Goal: Communication & Community: Share content

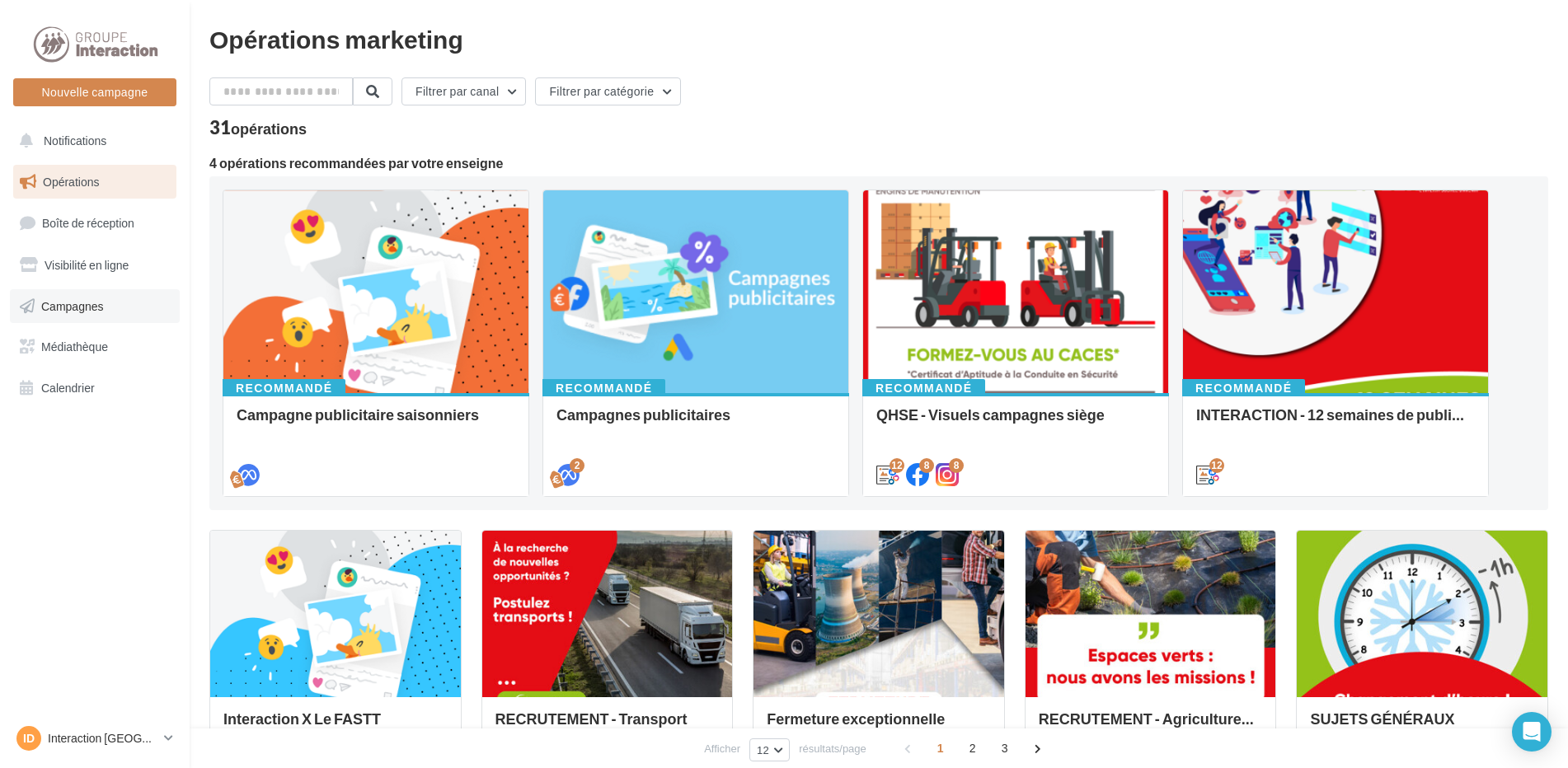
click at [61, 301] on span "Campagnes" at bounding box center [73, 305] width 63 height 14
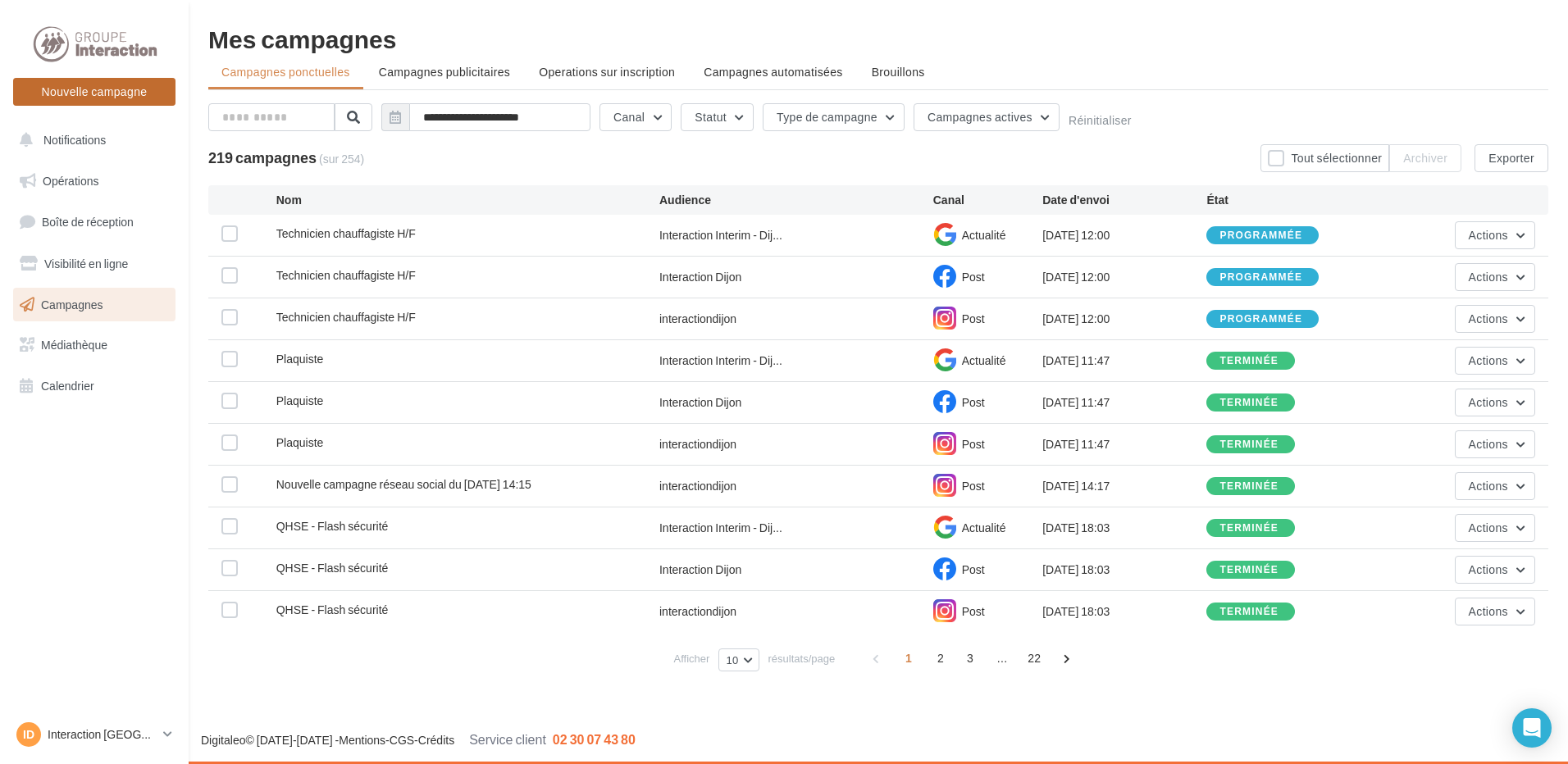
click at [120, 100] on button "Nouvelle campagne" at bounding box center [94, 91] width 162 height 28
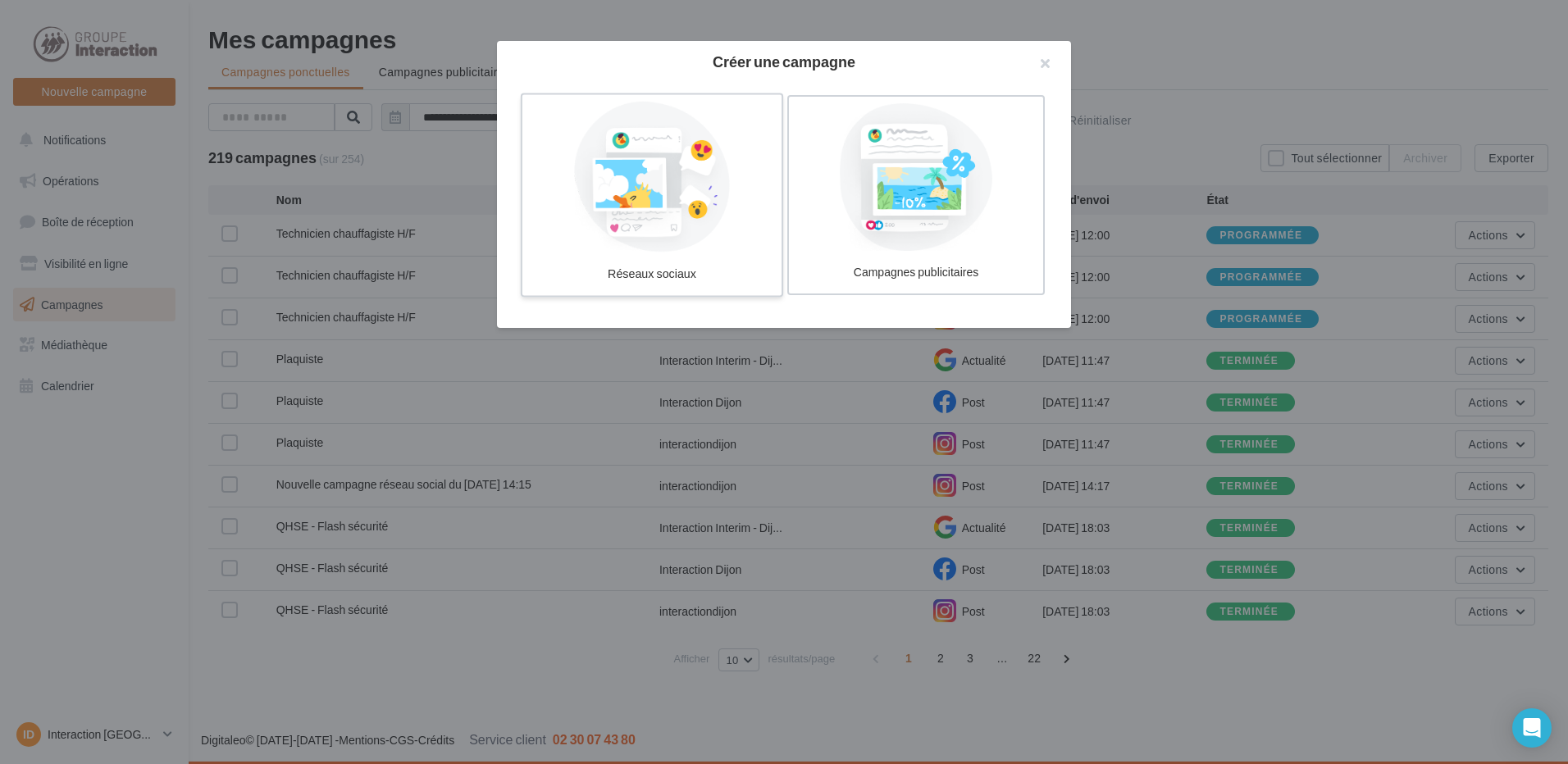
click at [732, 217] on div at bounding box center [652, 177] width 246 height 150
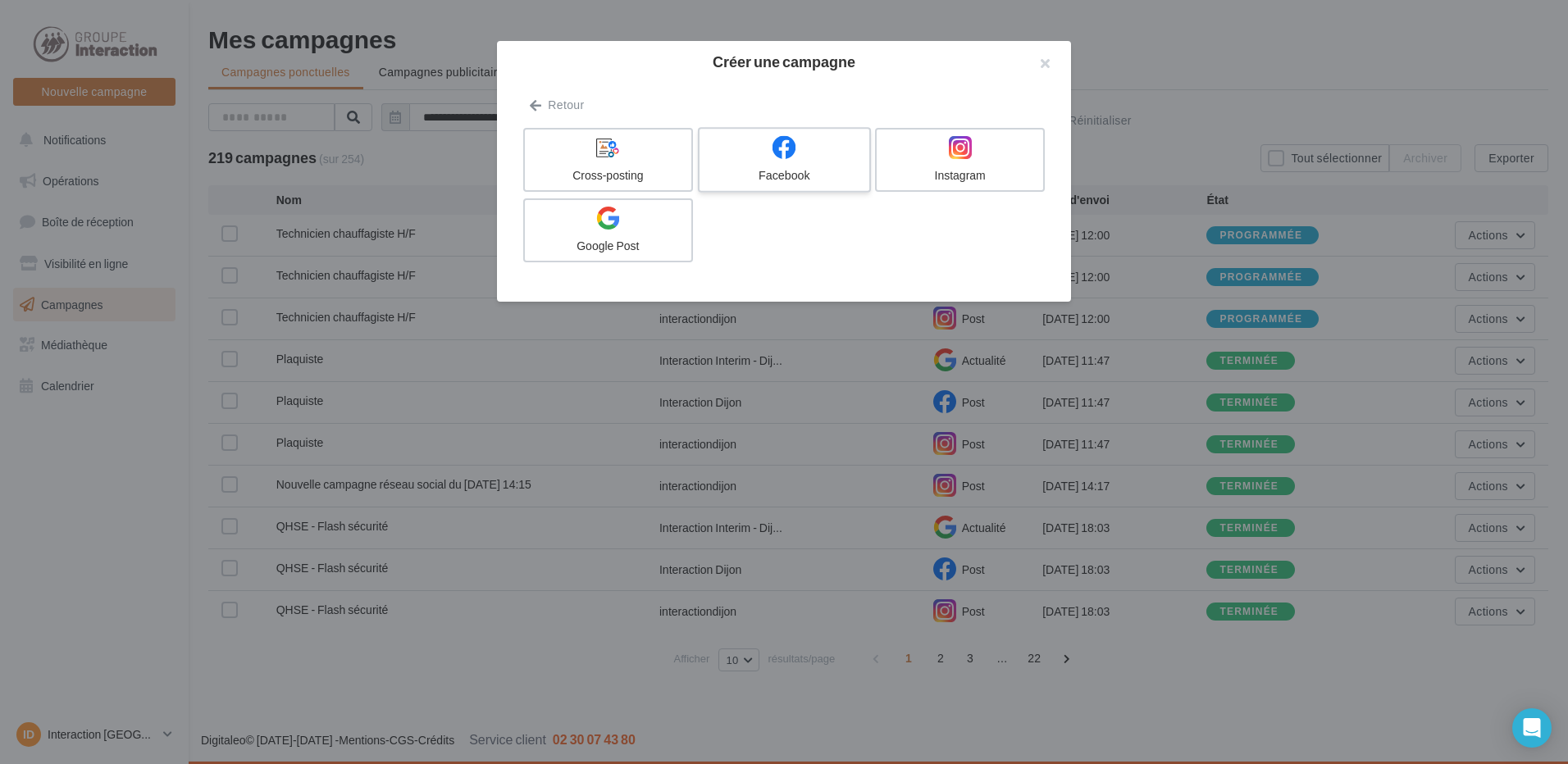
click at [788, 177] on div "Facebook" at bounding box center [784, 176] width 156 height 16
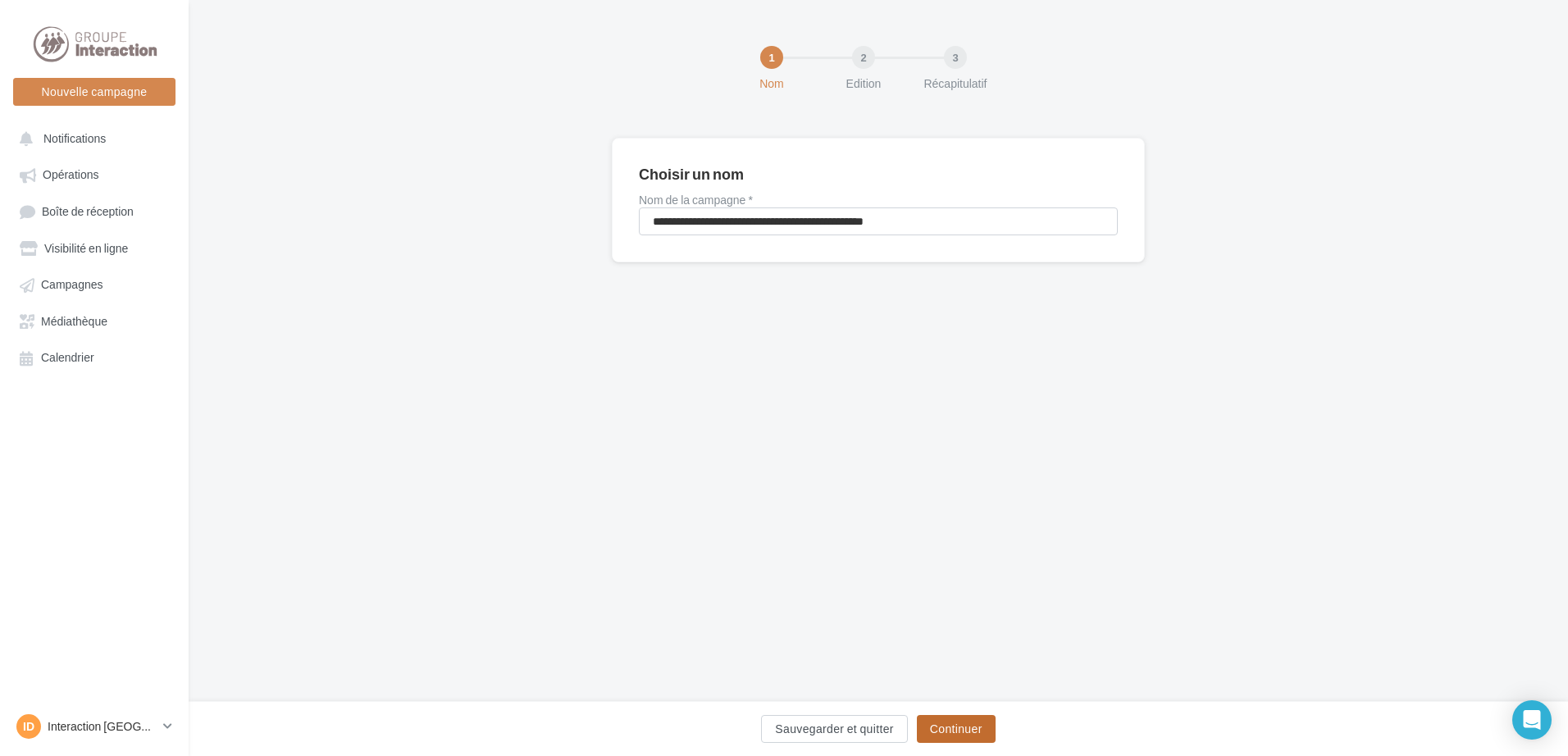
click at [965, 737] on button "Continuer" at bounding box center [956, 728] width 79 height 28
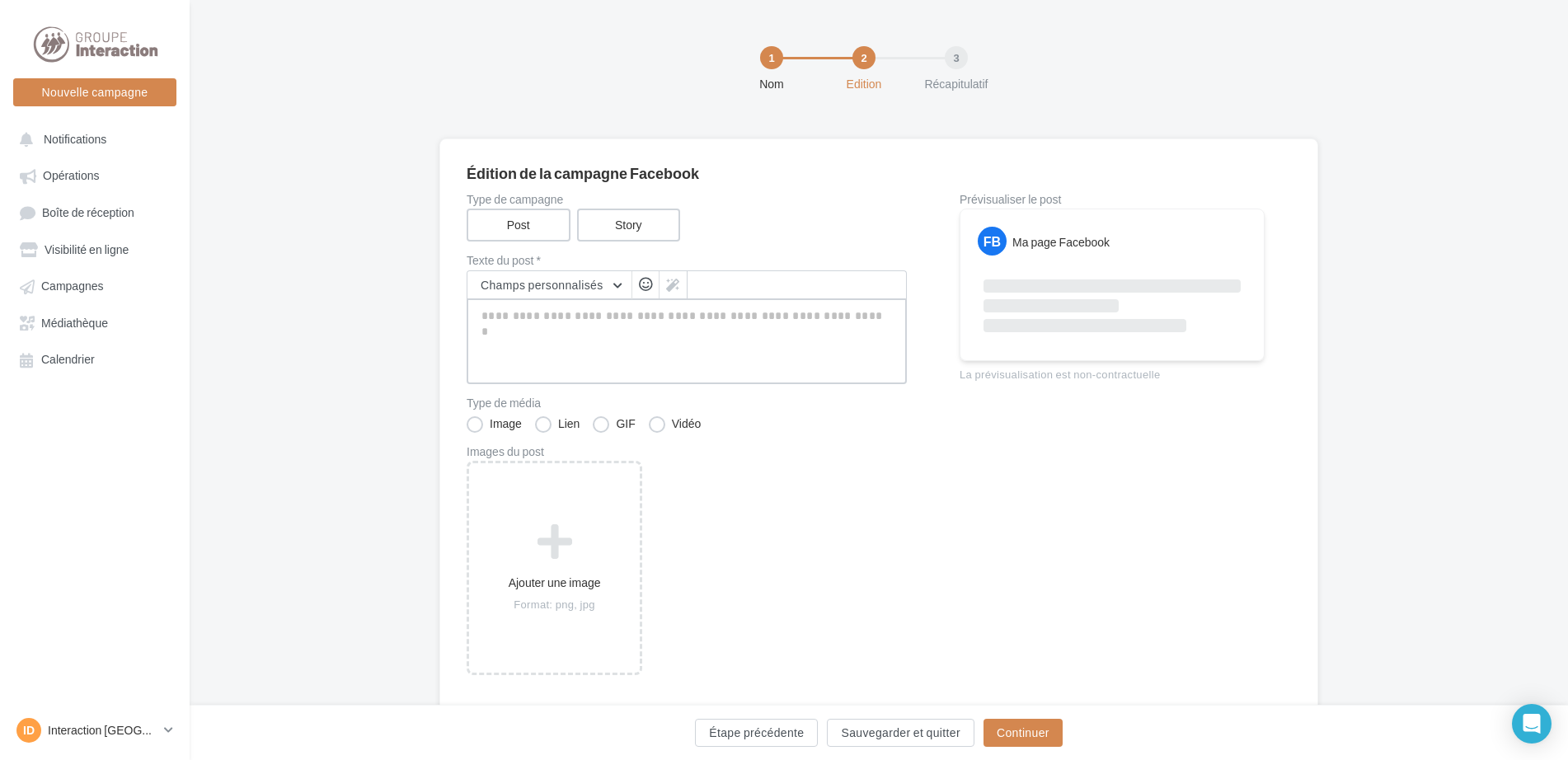
click at [502, 334] on textarea at bounding box center [686, 340] width 440 height 86
paste textarea "**********"
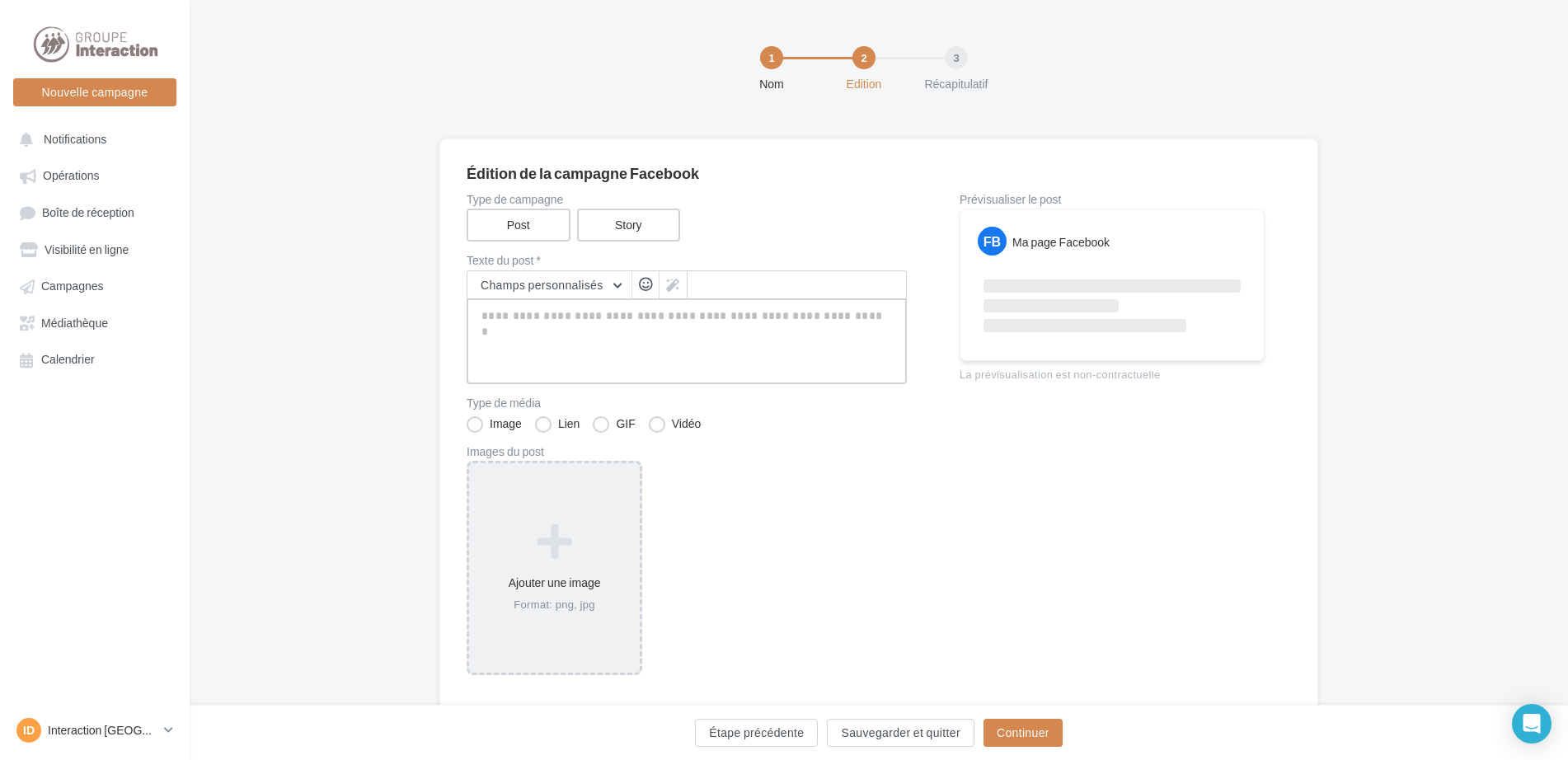
type textarea "**********"
click at [526, 547] on icon at bounding box center [554, 551] width 158 height 40
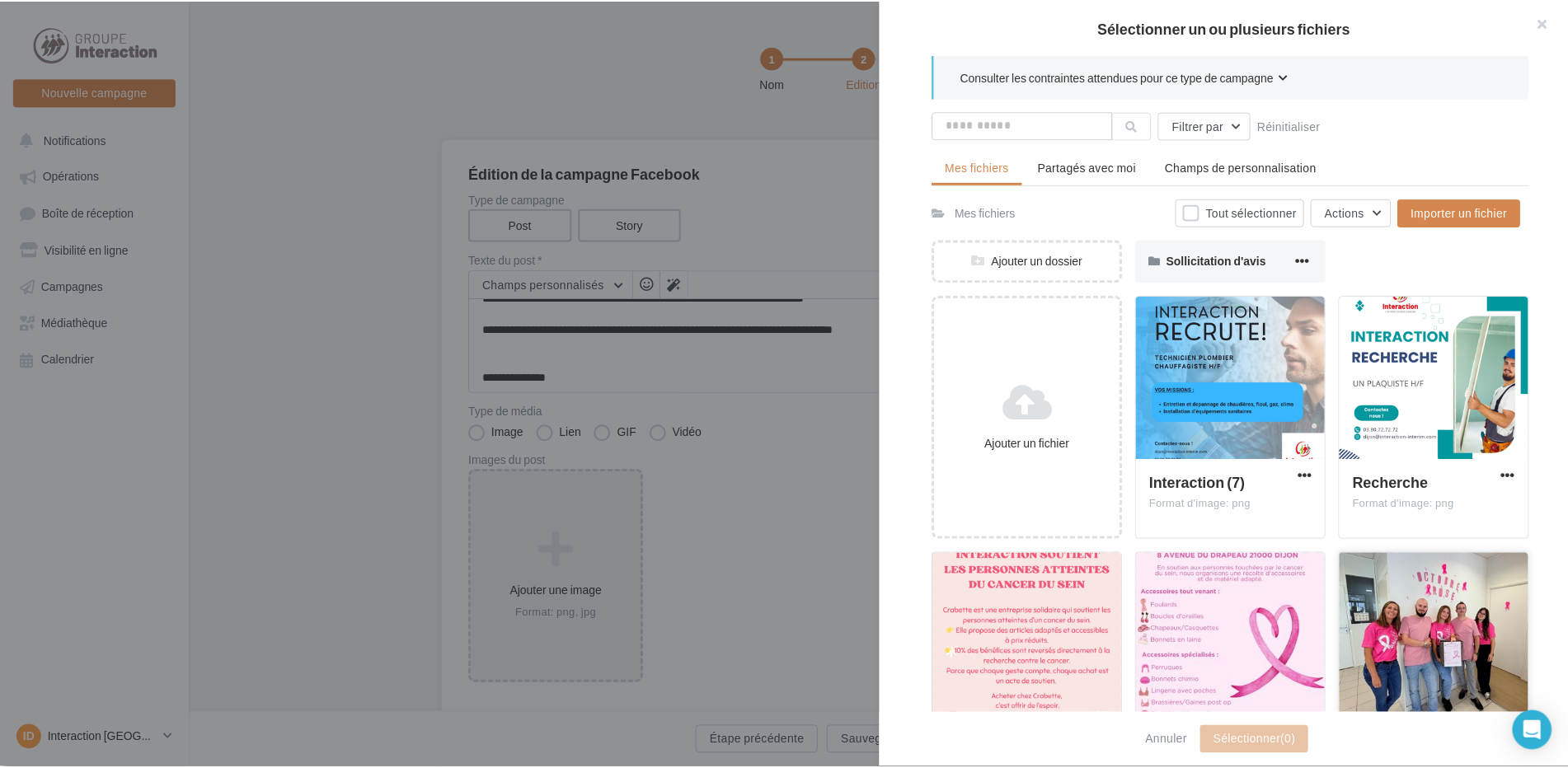
scroll to position [95, 0]
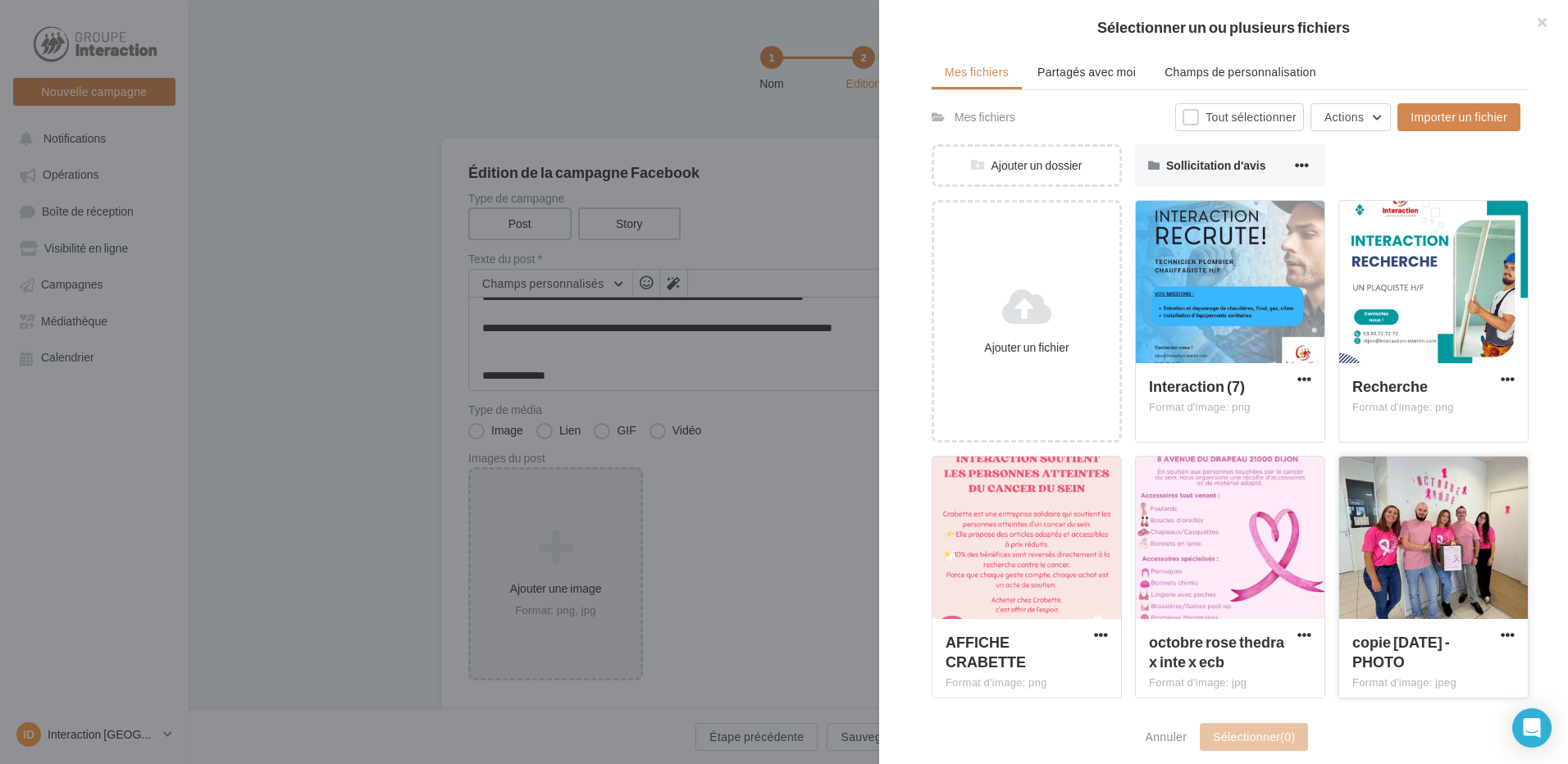
click at [1431, 542] on div at bounding box center [1433, 538] width 189 height 164
click at [1264, 748] on button "Sélectionner (1)" at bounding box center [1254, 737] width 108 height 28
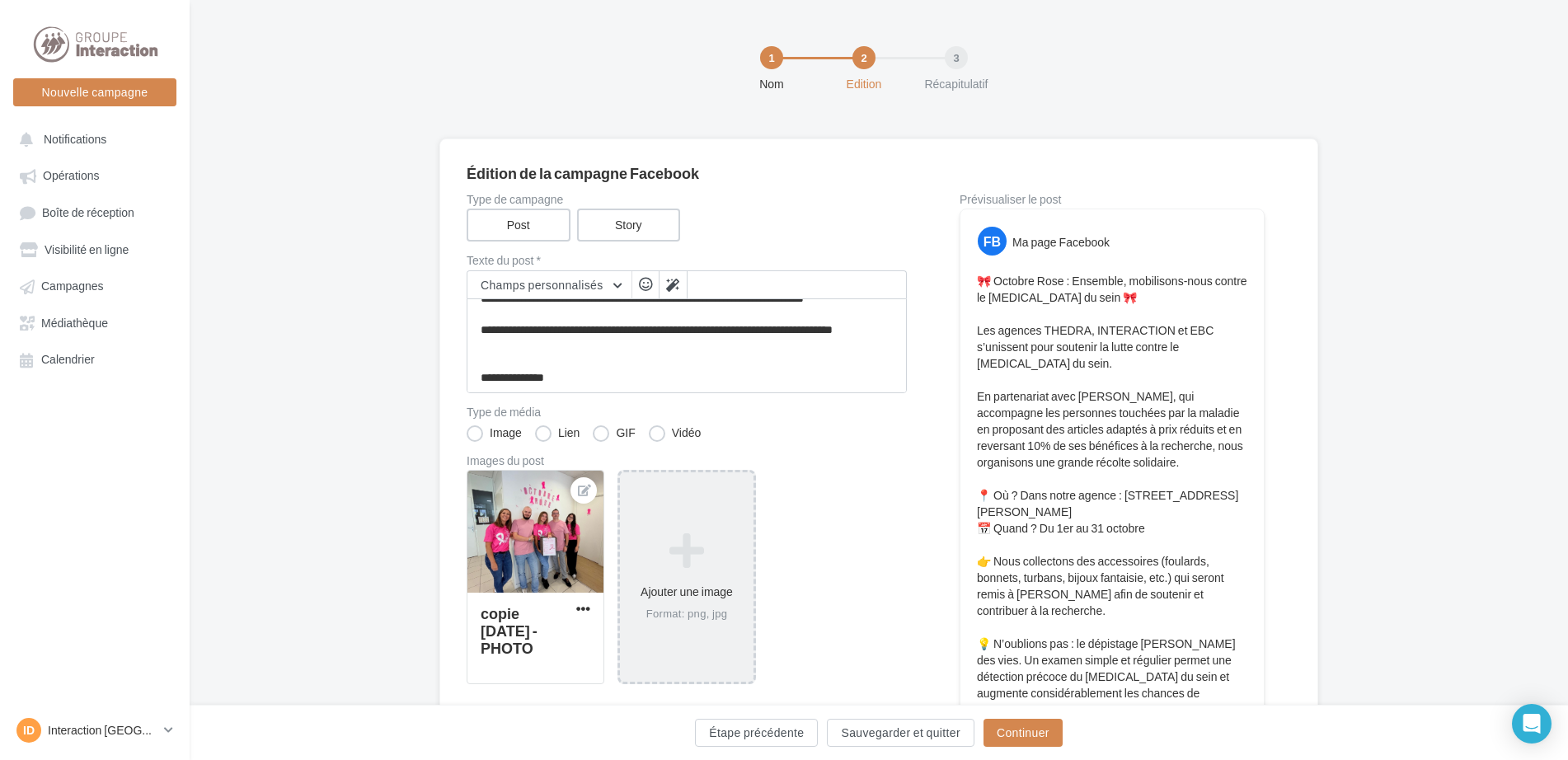
click at [666, 556] on icon at bounding box center [686, 551] width 120 height 40
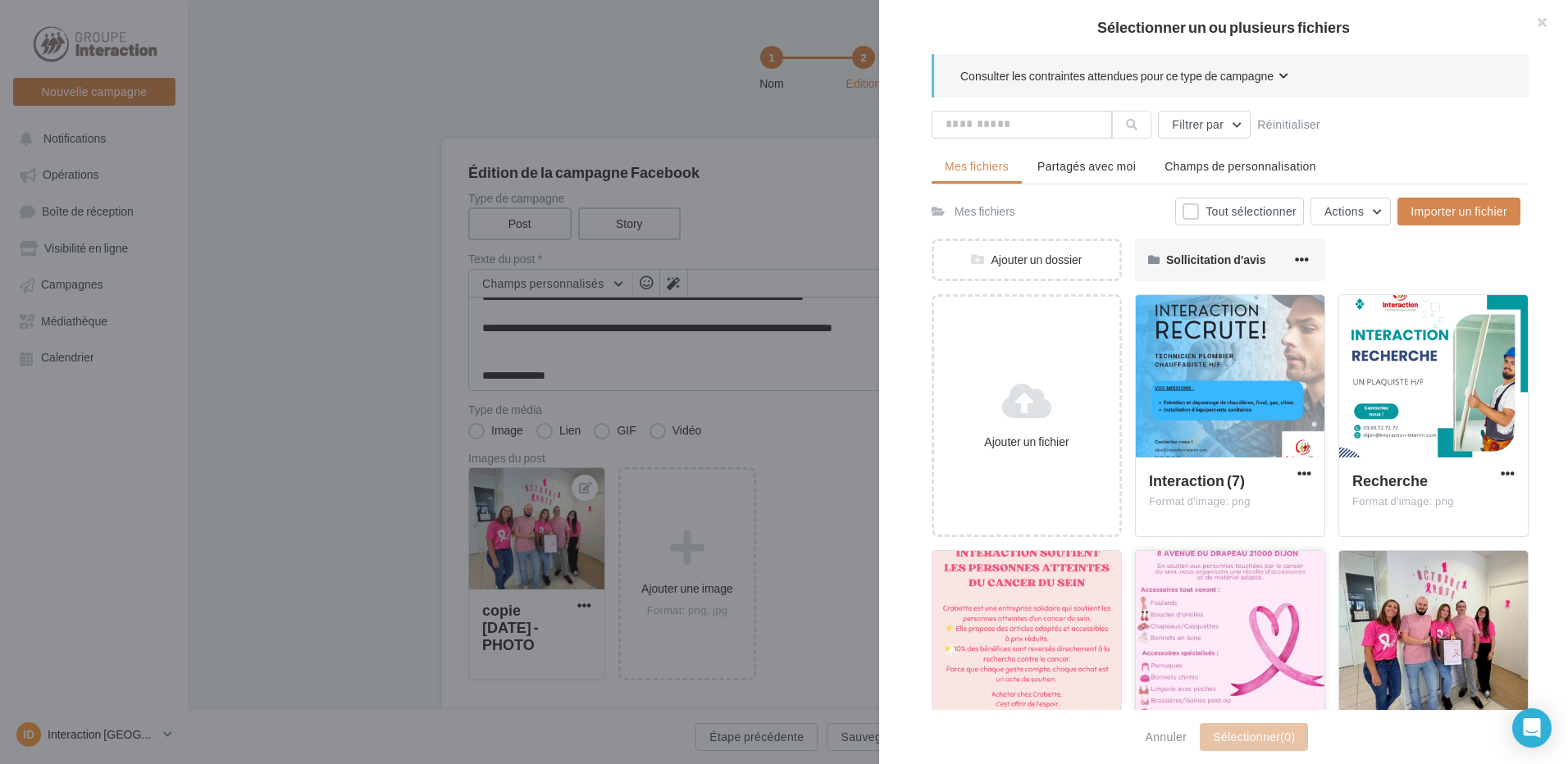
click at [1262, 618] on div at bounding box center [1230, 632] width 189 height 164
click at [1229, 722] on div "Annuler Sélectionner (1)" at bounding box center [1223, 737] width 689 height 54
click at [1231, 738] on button "Sélectionner (1)" at bounding box center [1254, 737] width 108 height 28
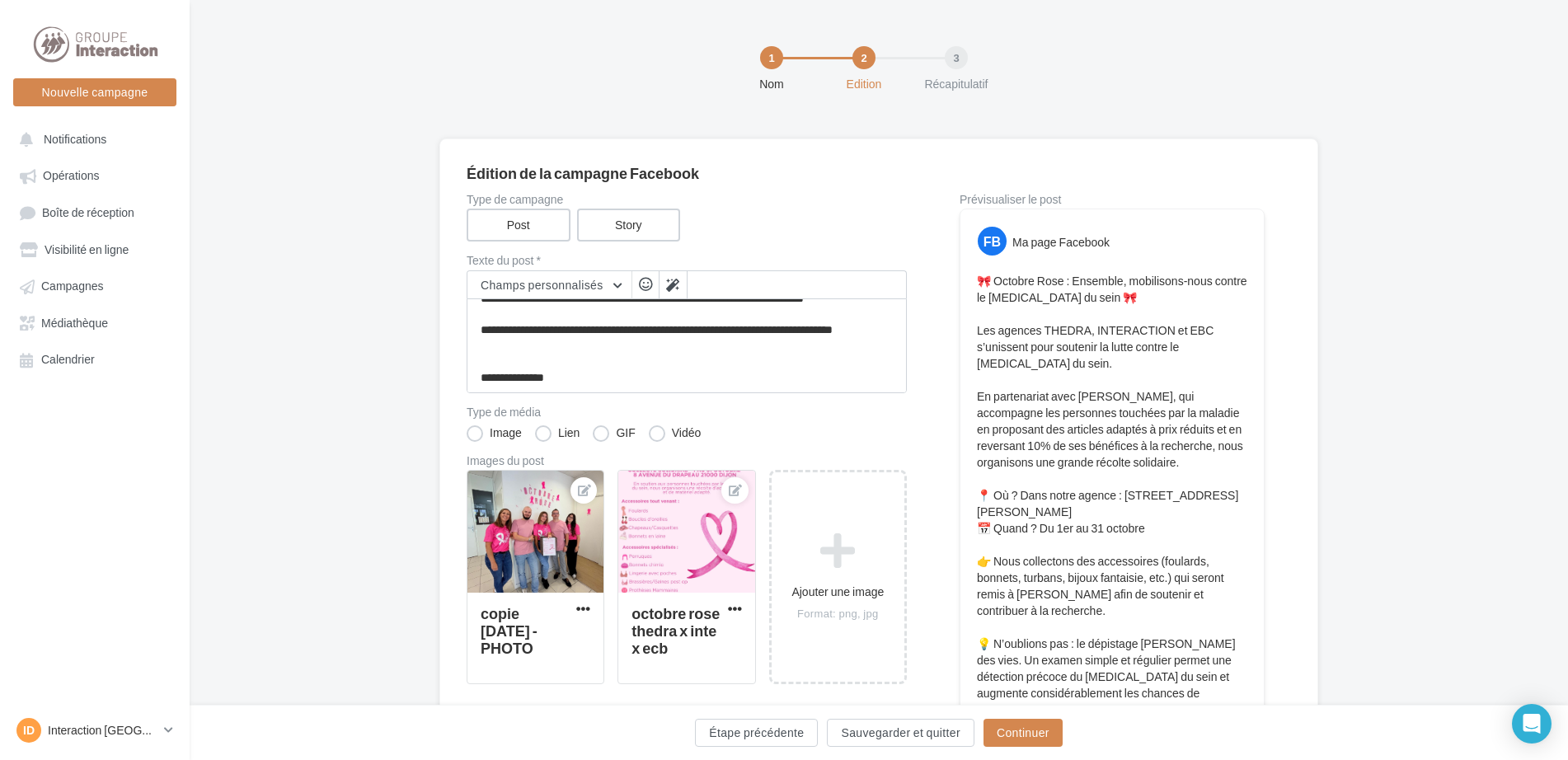
click at [808, 543] on icon at bounding box center [838, 551] width 120 height 40
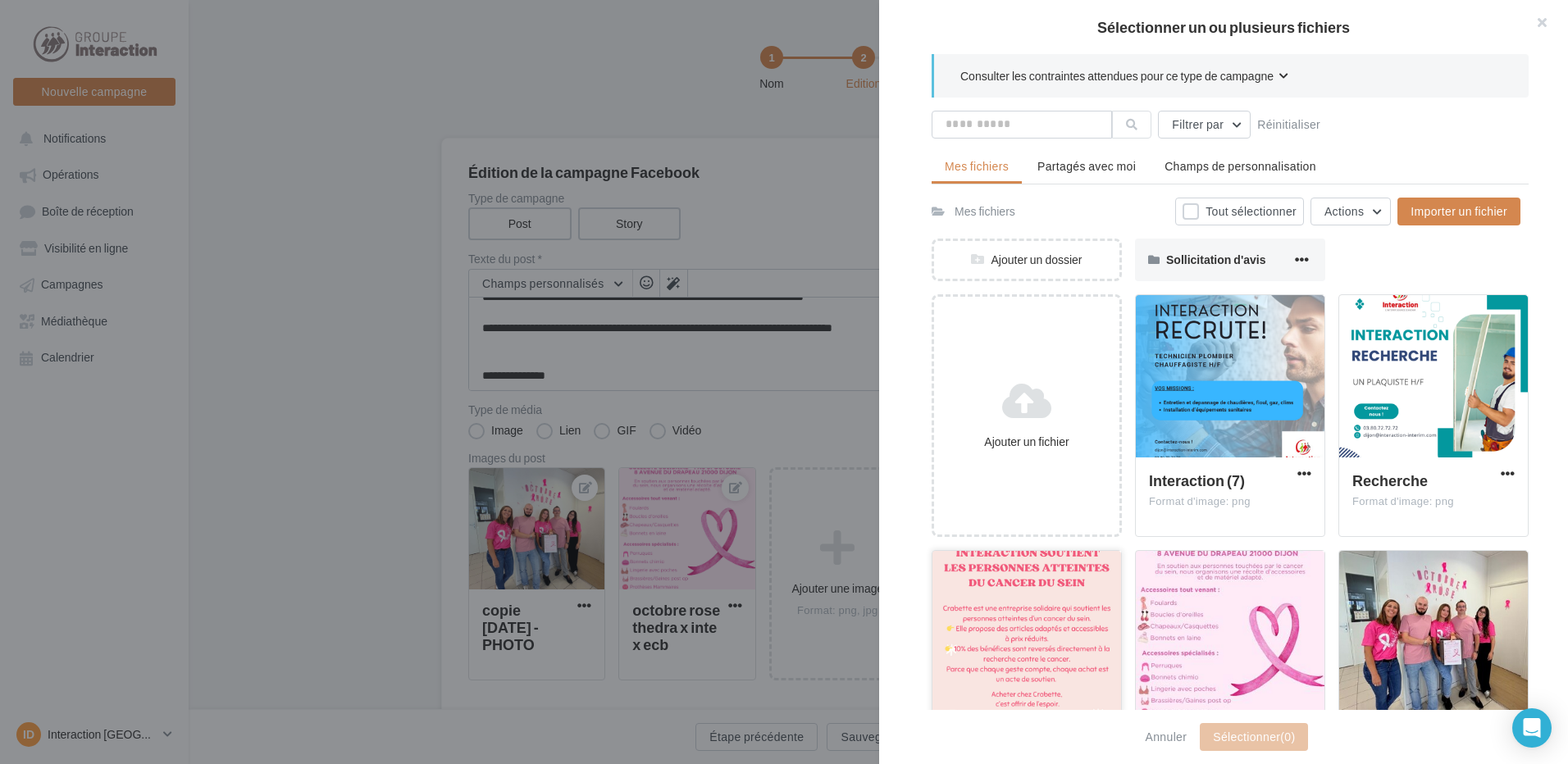
click at [1032, 625] on div at bounding box center [1026, 632] width 189 height 164
click at [1222, 727] on button "Sélectionner (1)" at bounding box center [1254, 737] width 108 height 28
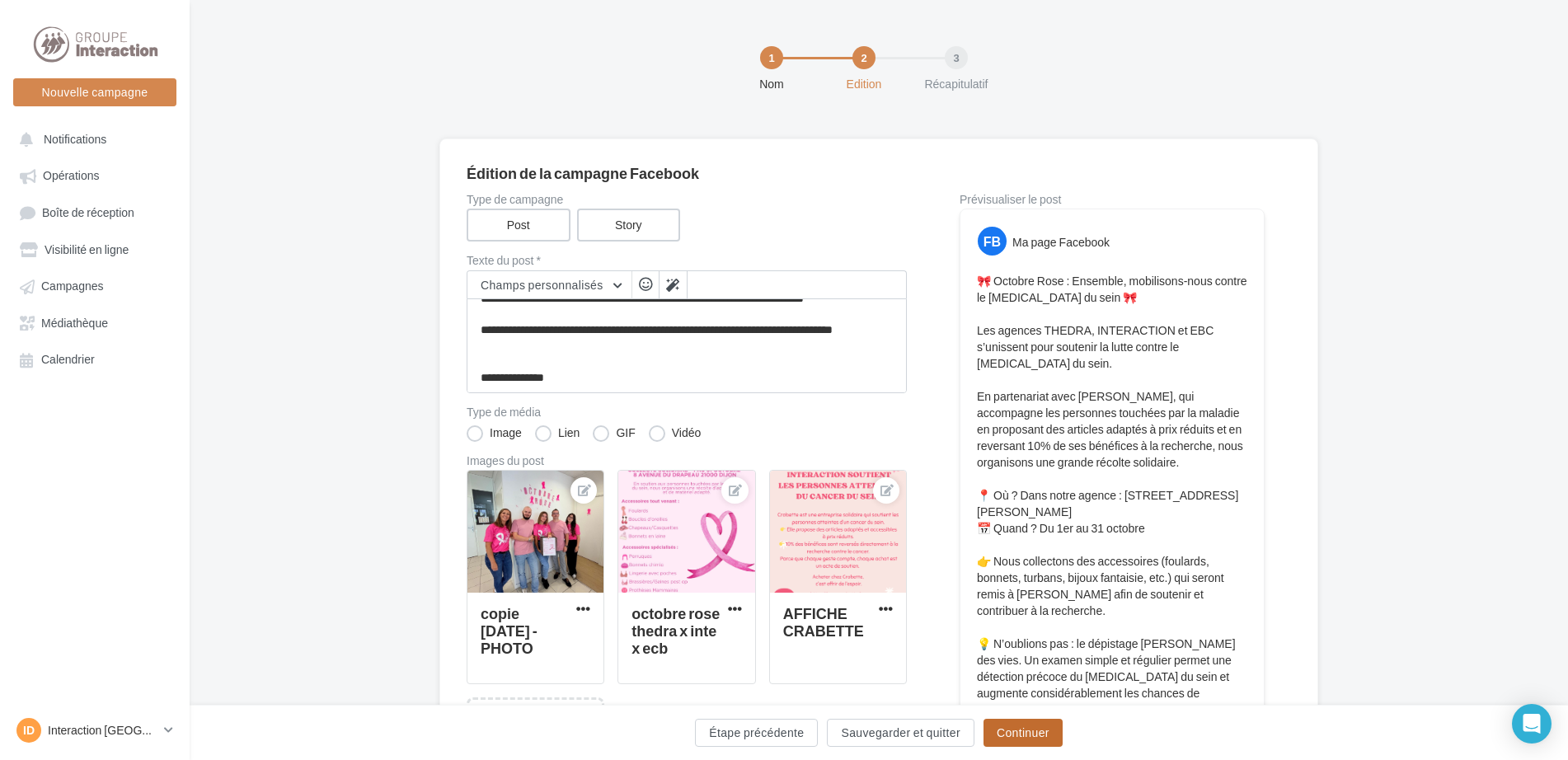
click at [1053, 737] on button "Continuer" at bounding box center [1023, 732] width 79 height 28
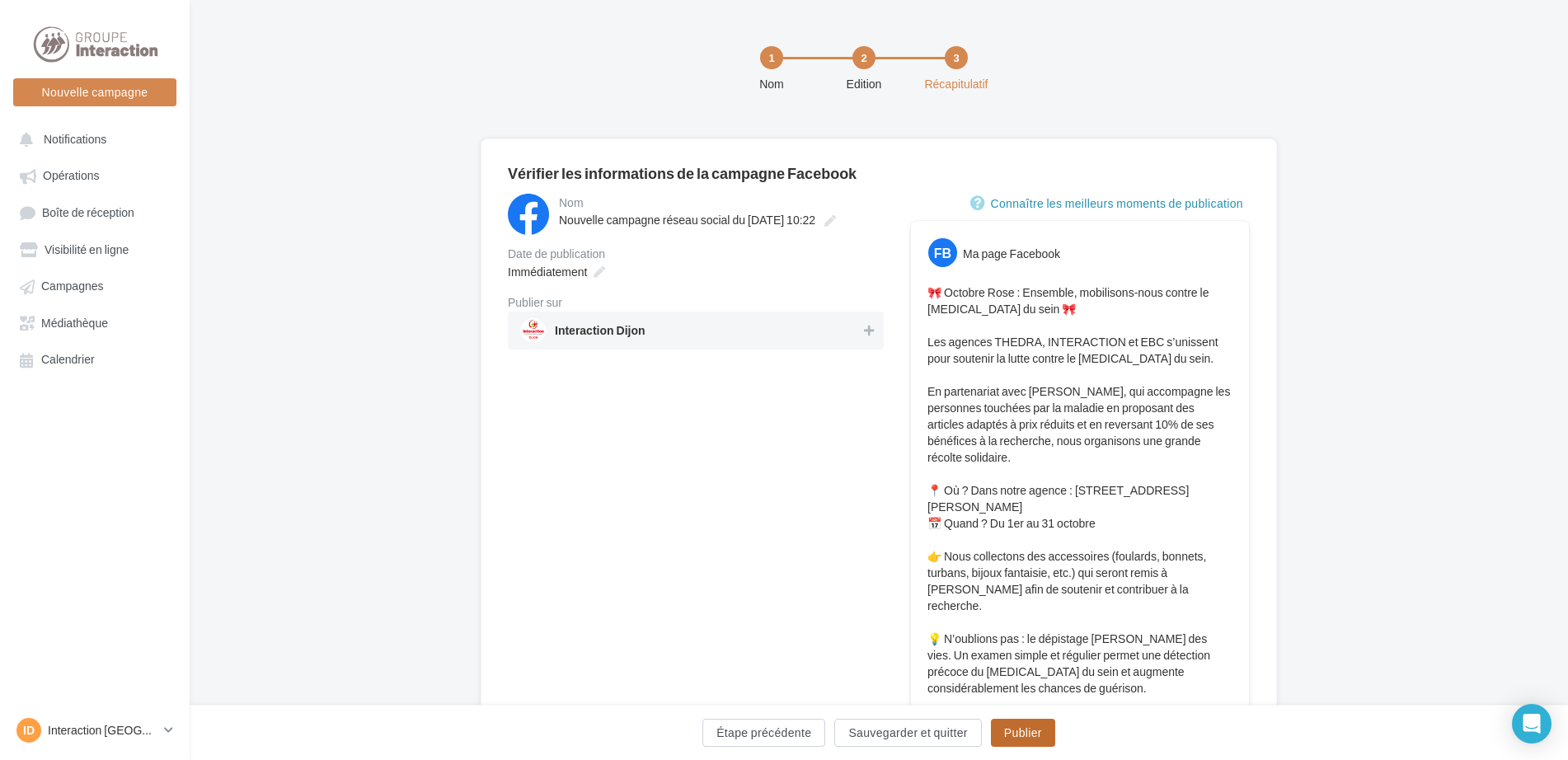
click at [1048, 729] on button "Publier" at bounding box center [1023, 732] width 64 height 28
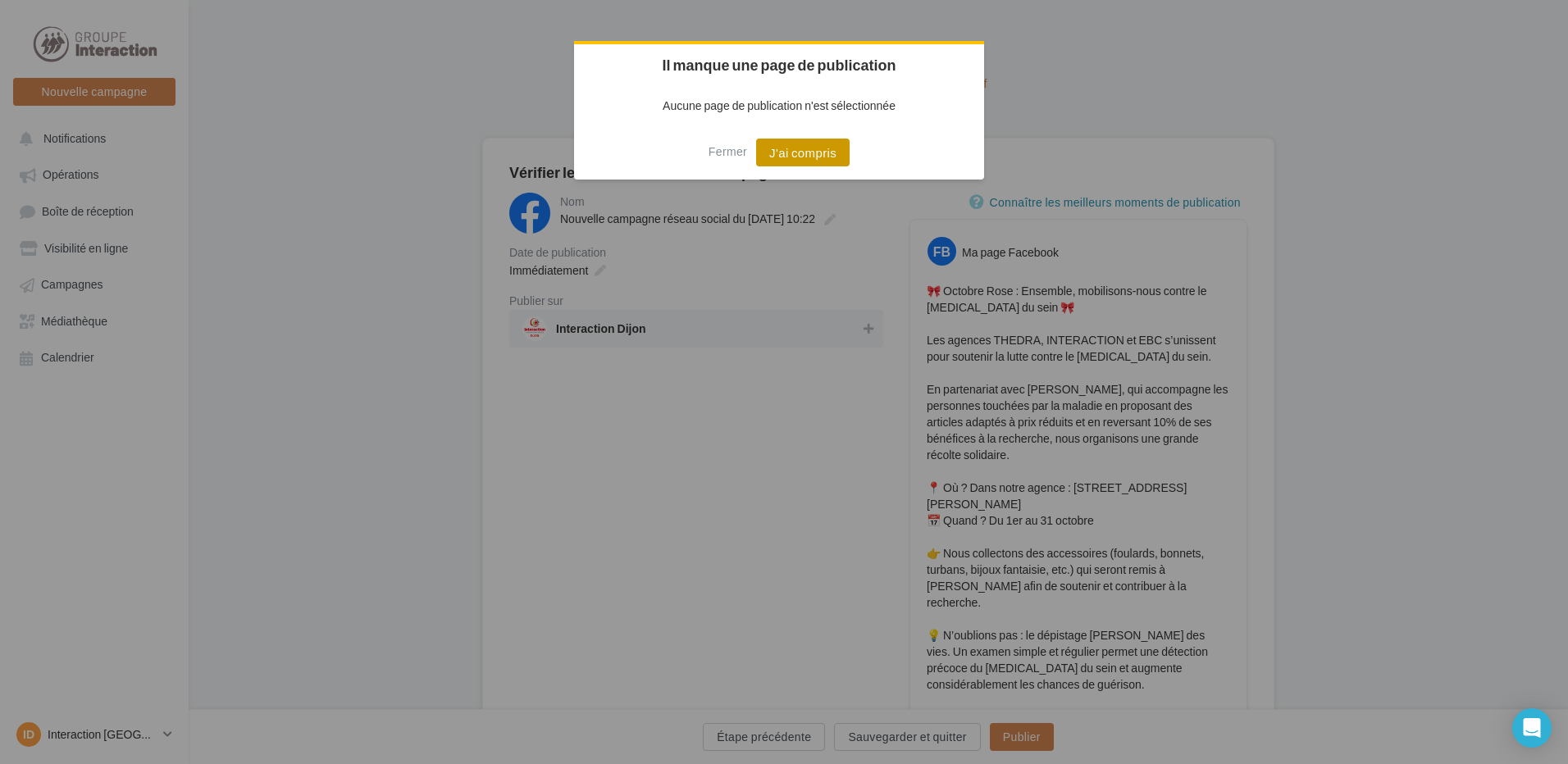
click at [823, 153] on button "J'ai compris" at bounding box center [802, 152] width 93 height 28
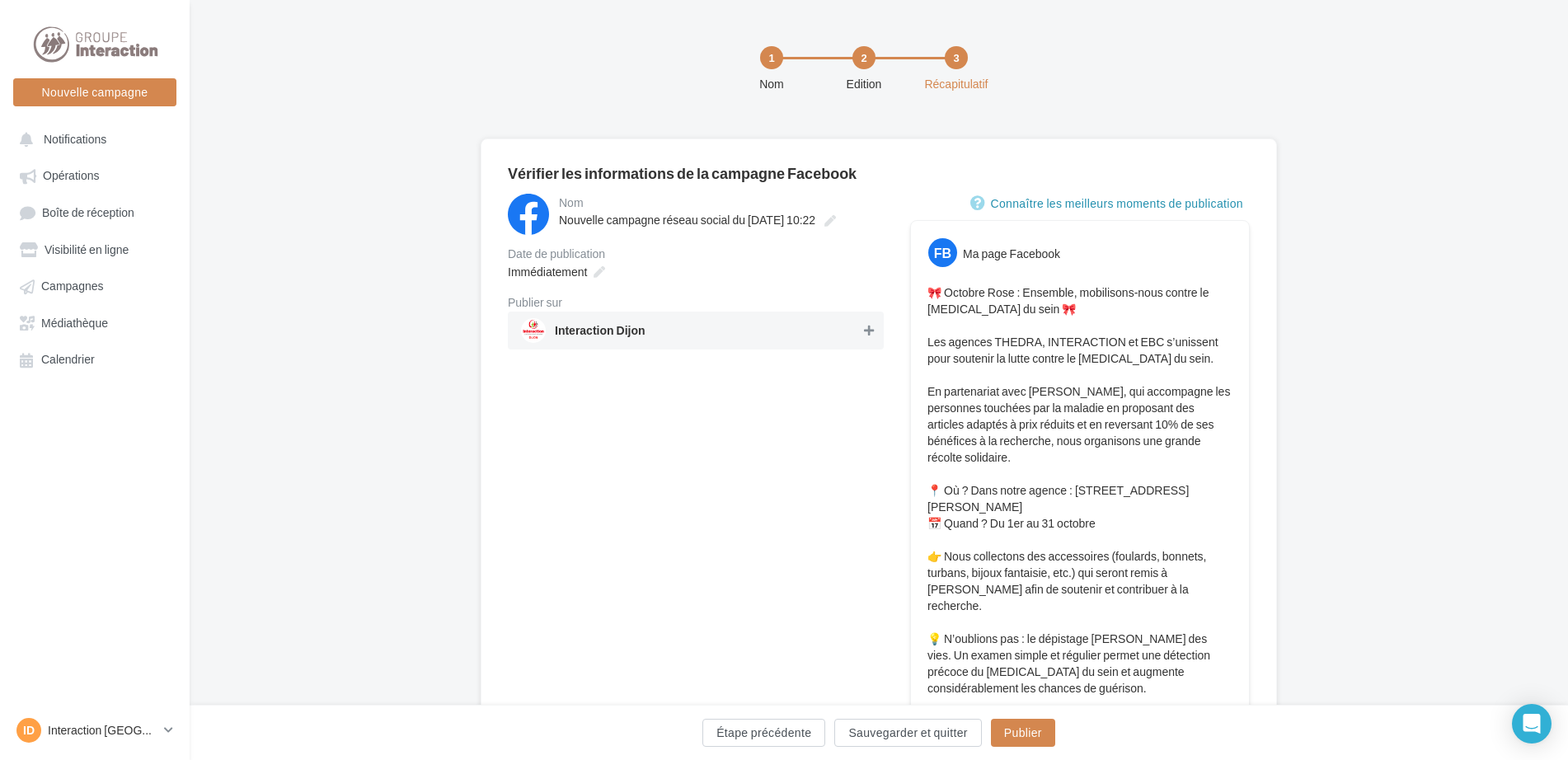
click at [874, 332] on icon at bounding box center [869, 330] width 10 height 12
click at [1011, 734] on button "Publier" at bounding box center [1023, 732] width 64 height 28
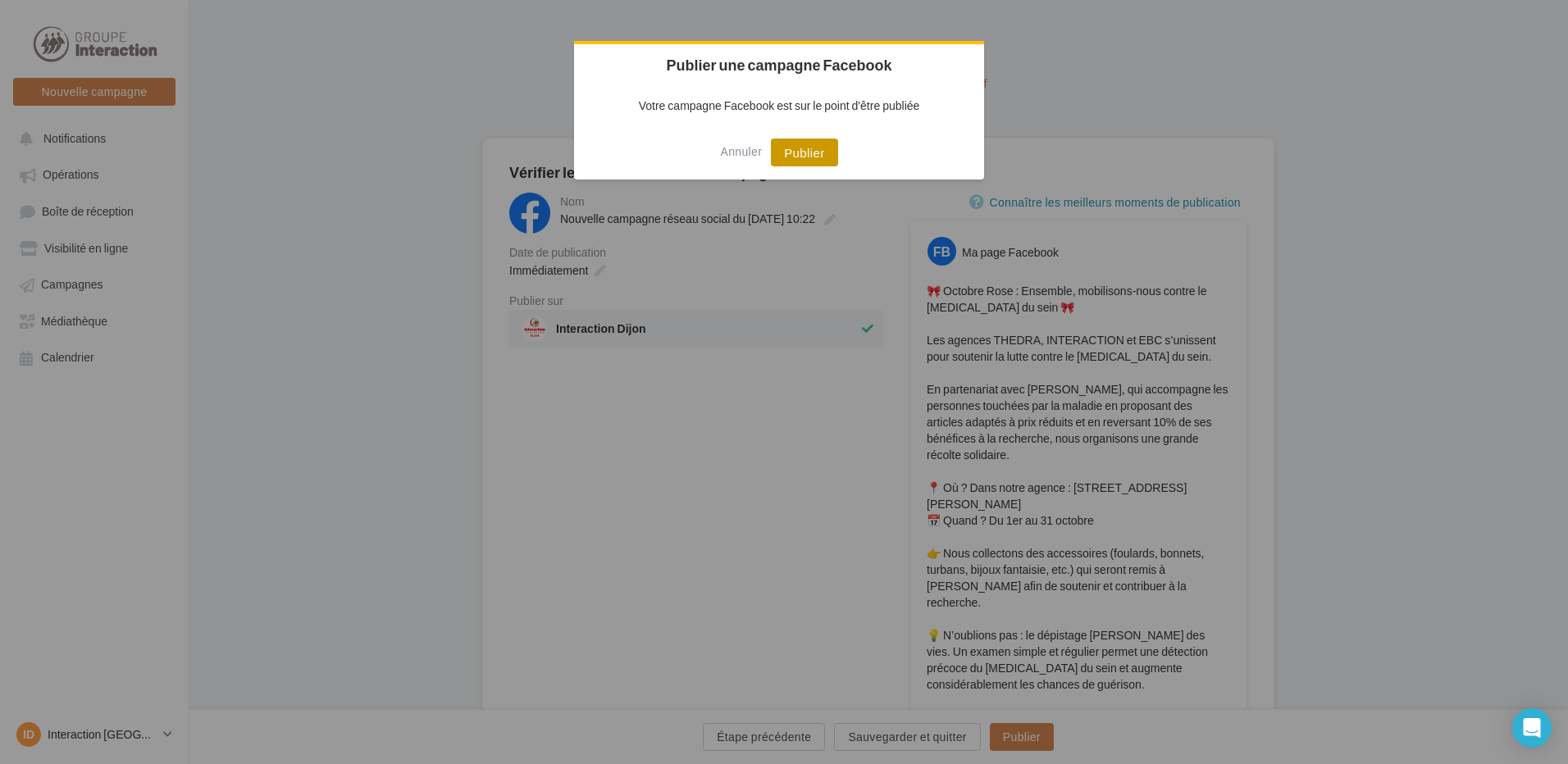
click at [801, 153] on button "Publier" at bounding box center [804, 152] width 66 height 28
